Goal: Entertainment & Leisure: Consume media (video, audio)

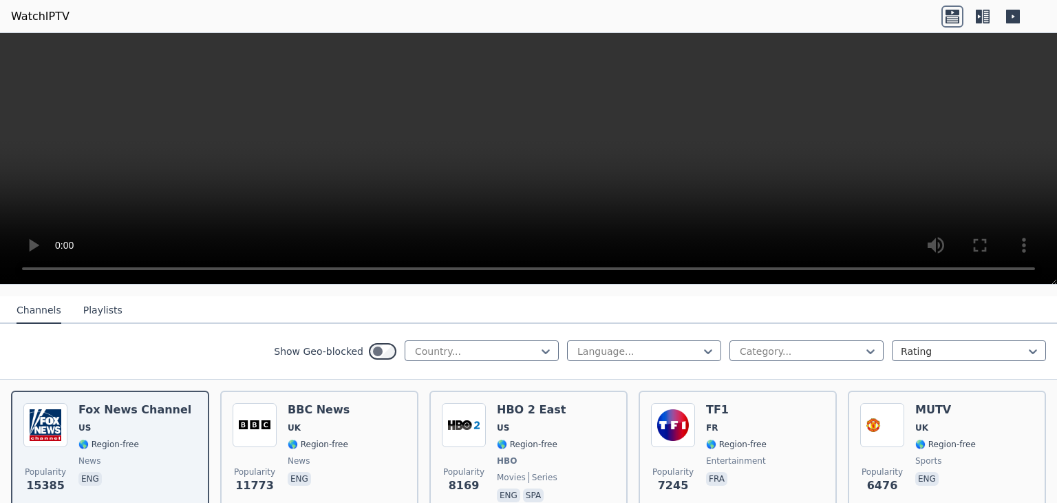
scroll to position [160, 0]
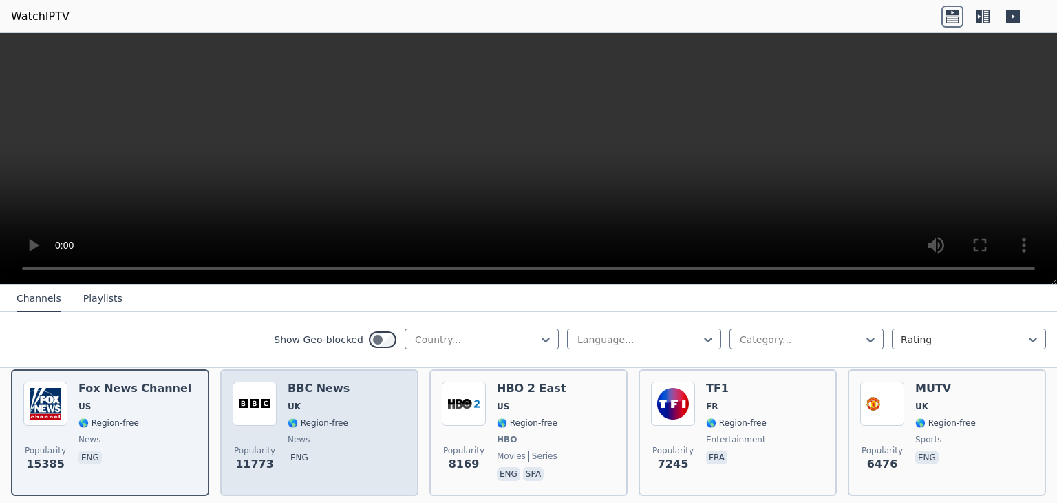
click at [328, 401] on span "UK" at bounding box center [319, 406] width 62 height 11
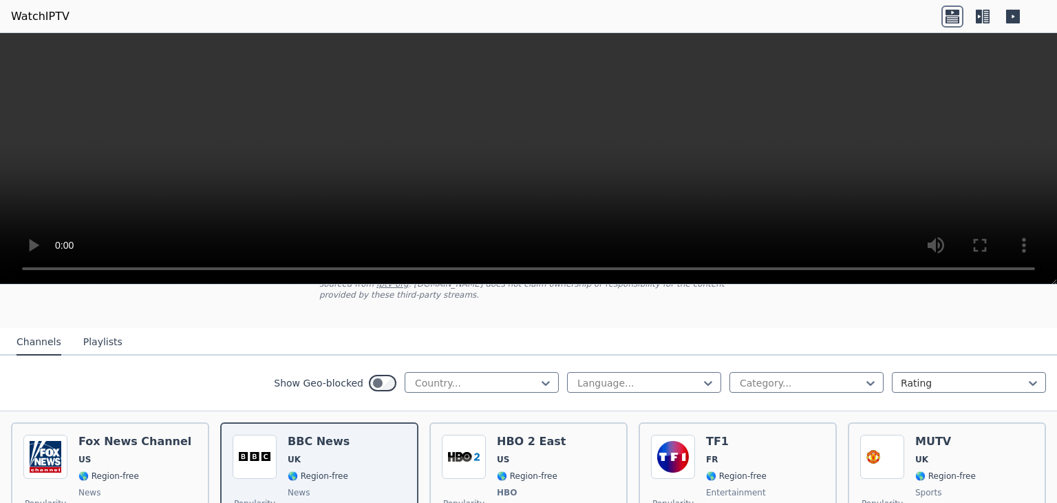
scroll to position [149, 0]
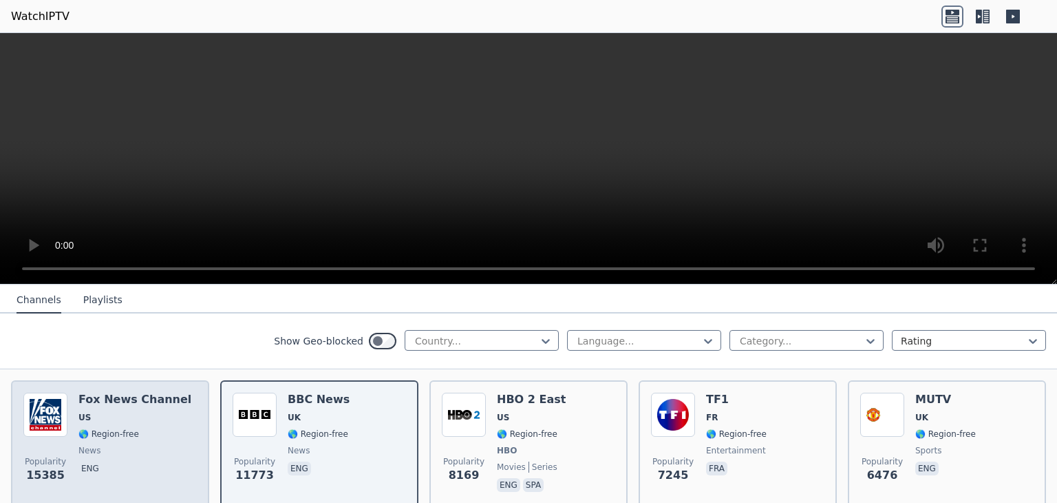
click at [122, 392] on h6 "Fox News Channel" at bounding box center [134, 399] width 113 height 14
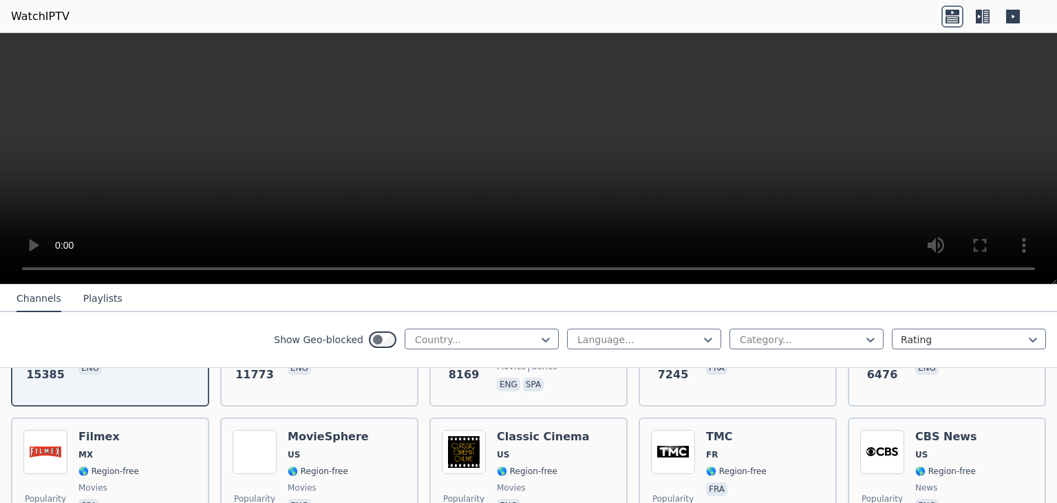
scroll to position [333, 0]
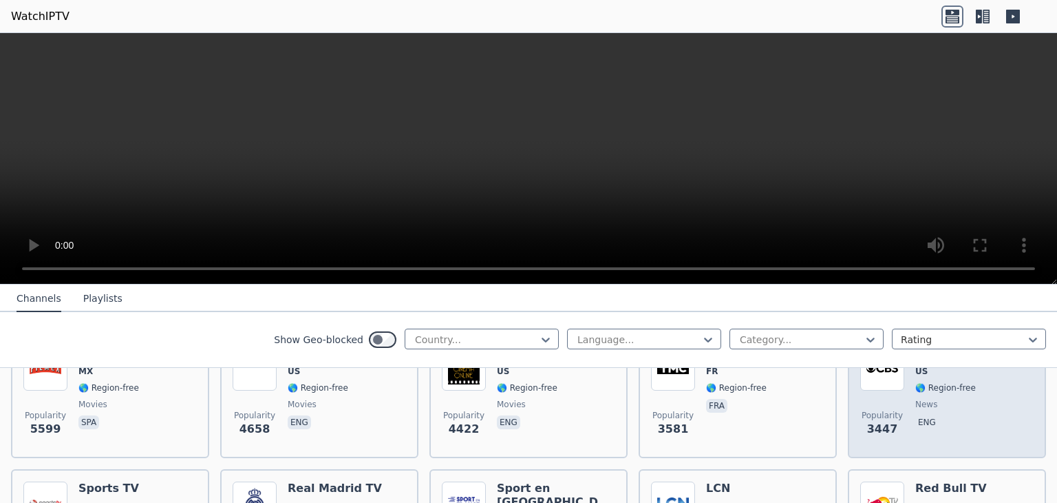
click at [947, 380] on div "CBS News US 🌎 Region-free news eng" at bounding box center [947, 395] width 62 height 99
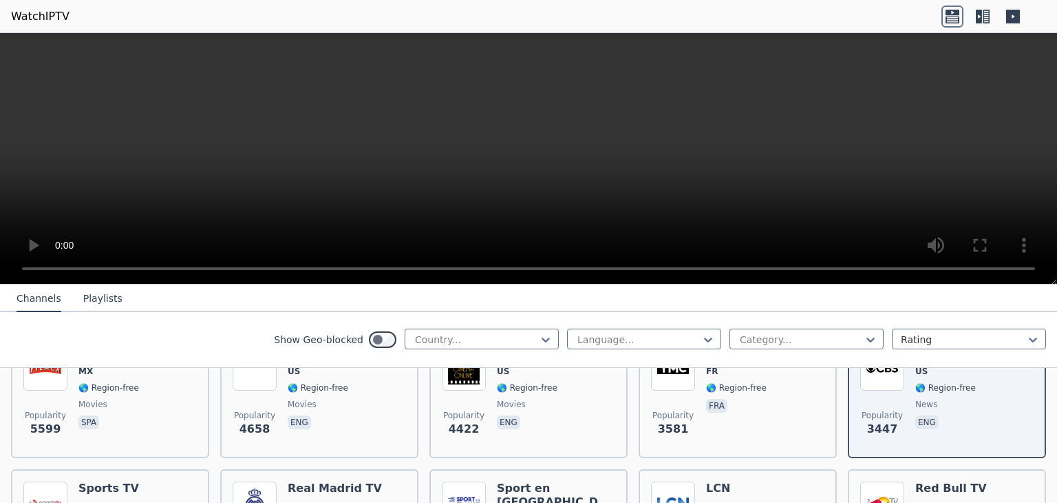
click at [226, 137] on video at bounding box center [528, 158] width 1057 height 251
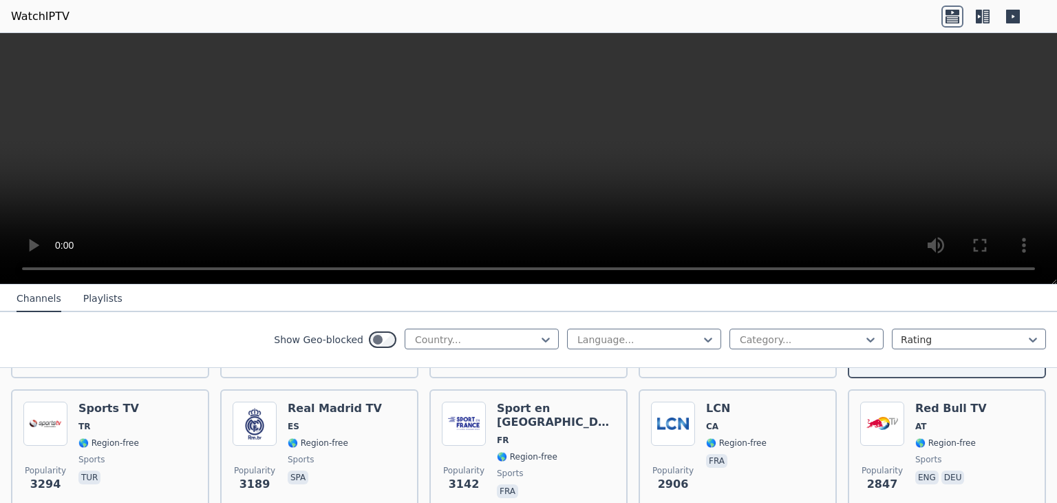
scroll to position [0, 0]
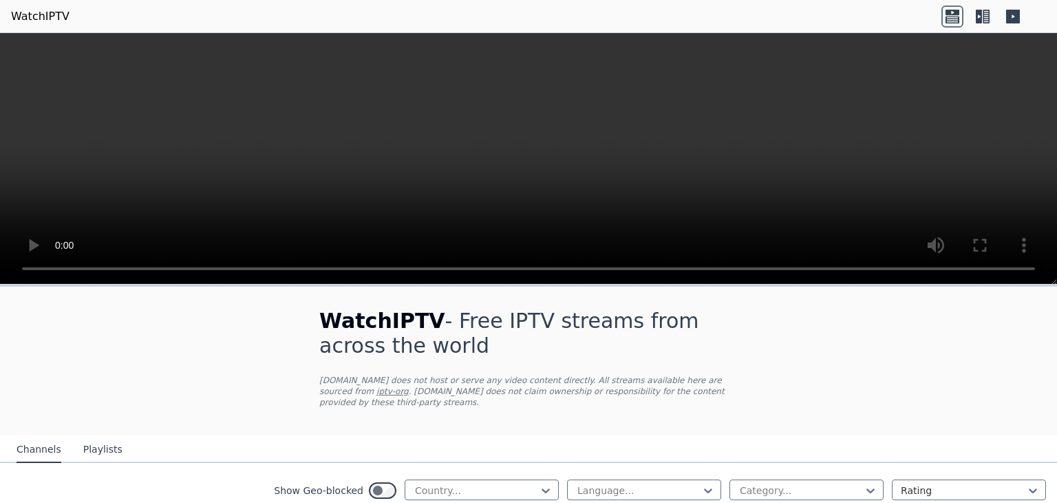
click at [101, 436] on button "Playlists" at bounding box center [102, 449] width 39 height 26
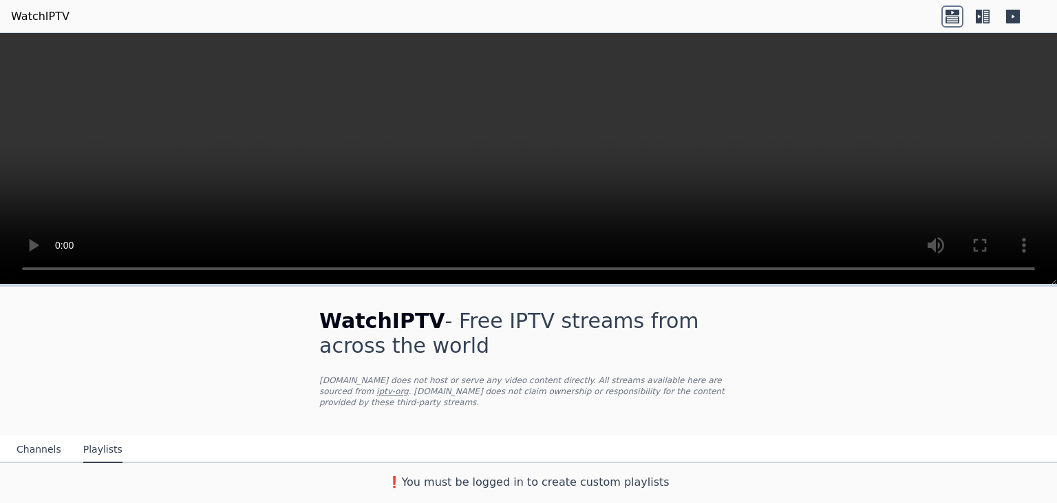
click at [36, 441] on button "Channels" at bounding box center [39, 449] width 45 height 26
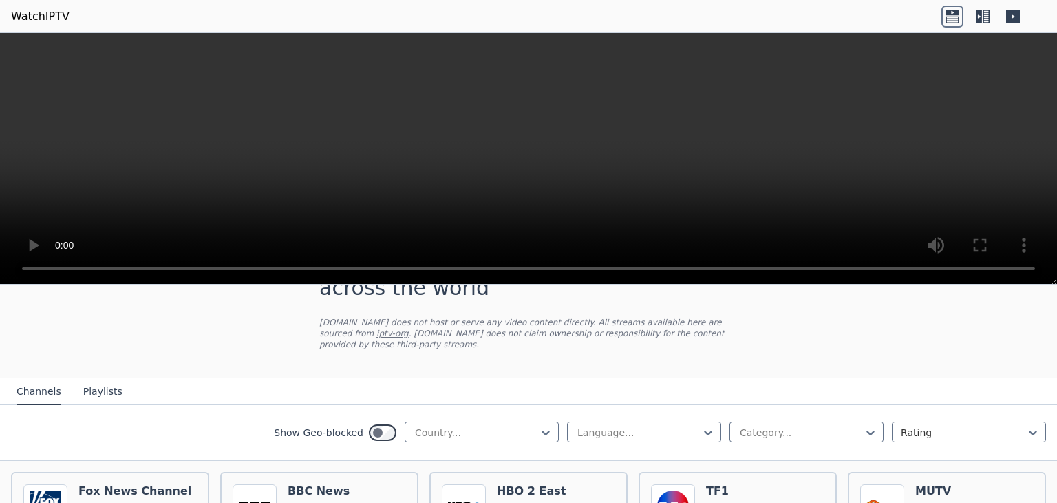
scroll to position [120, 0]
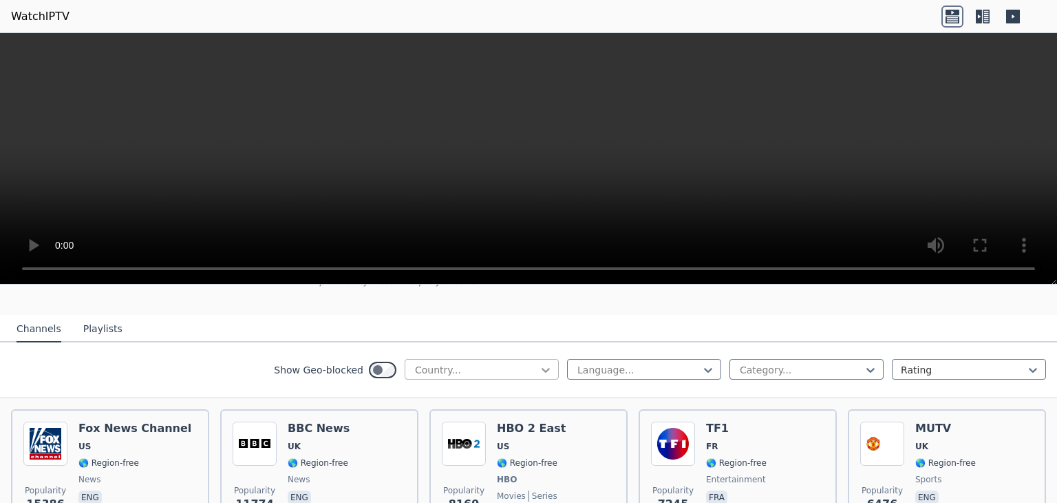
click at [539, 363] on icon at bounding box center [546, 370] width 14 height 14
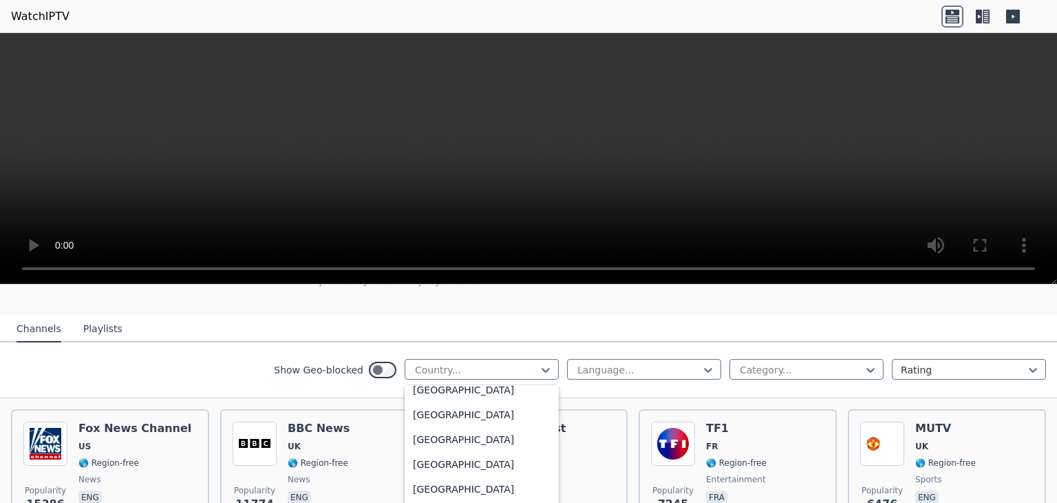
scroll to position [4764, 0]
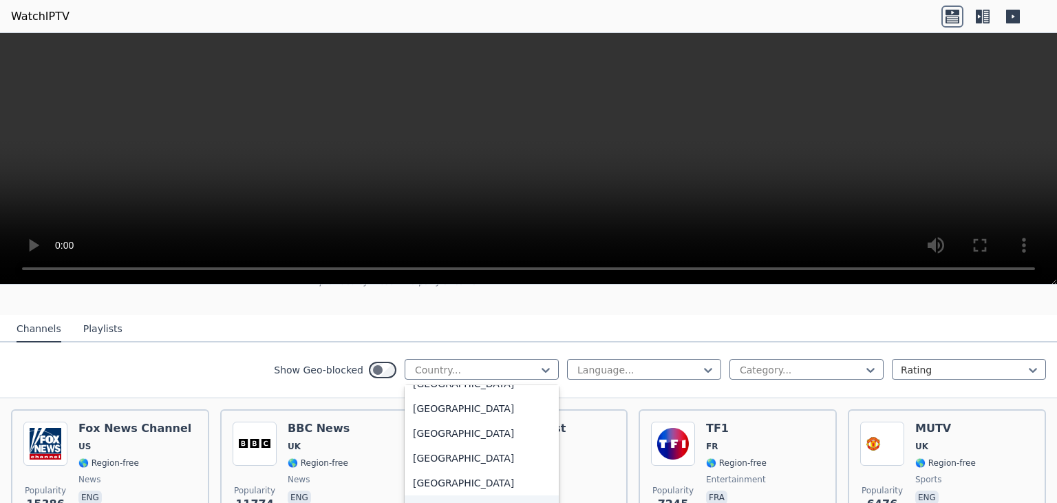
click at [471, 495] on div "[GEOGRAPHIC_DATA]" at bounding box center [482, 507] width 154 height 25
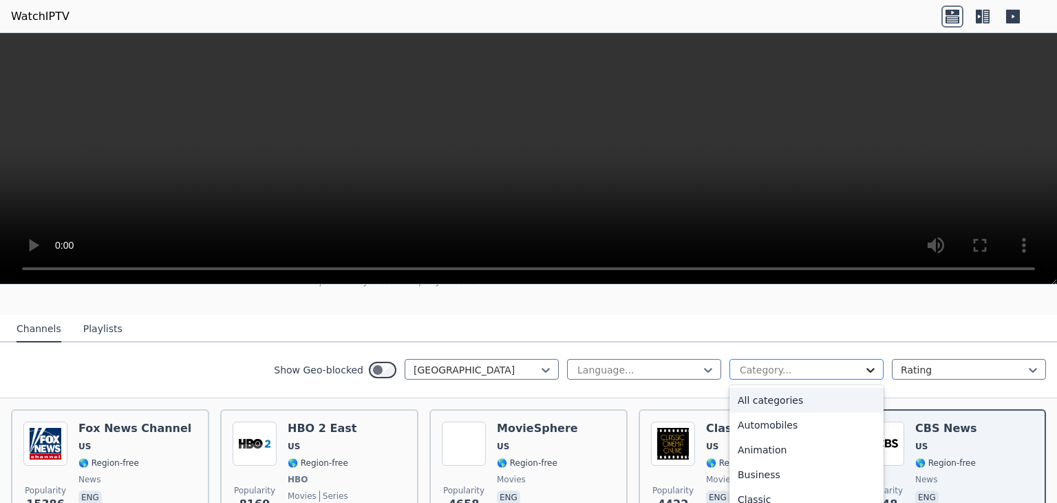
click at [867, 368] on icon at bounding box center [871, 370] width 8 height 5
click at [741, 412] on div "Documentary" at bounding box center [807, 423] width 154 height 25
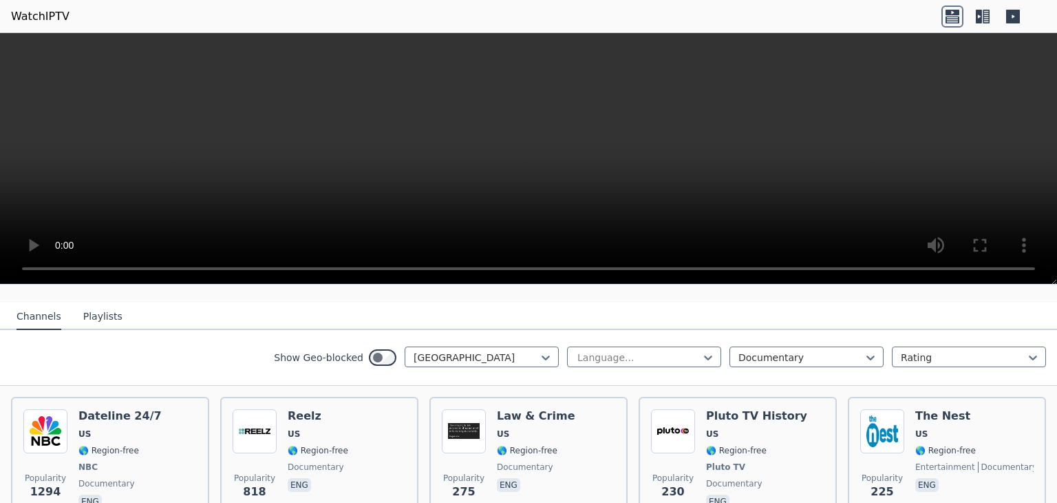
scroll to position [129, 0]
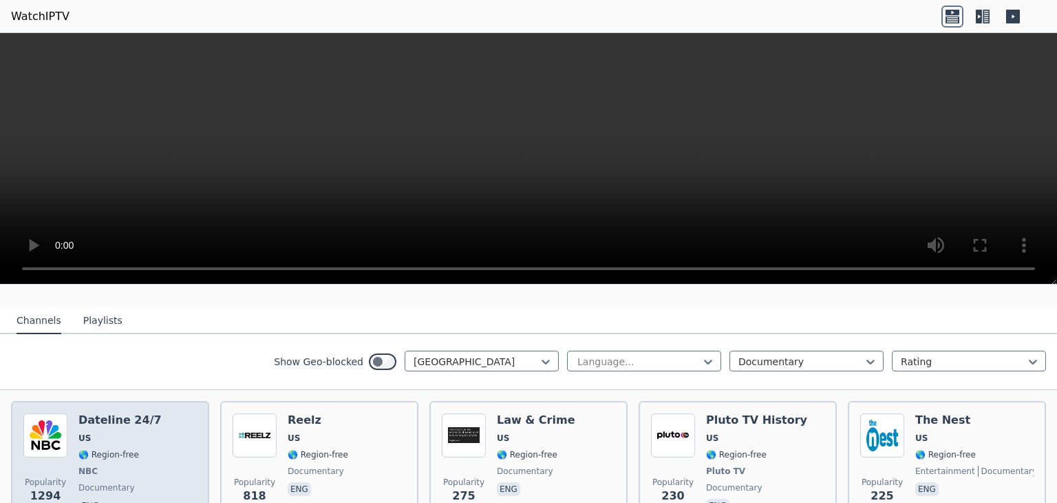
click at [91, 416] on div "Dateline 24/7 US 🌎 Region-free NBC documentary eng" at bounding box center [119, 464] width 83 height 102
